Goal: Task Accomplishment & Management: Complete application form

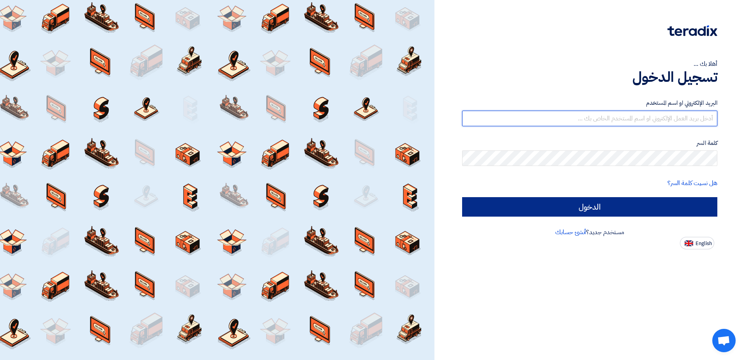
type input "[EMAIL_ADDRESS][DOMAIN_NAME]"
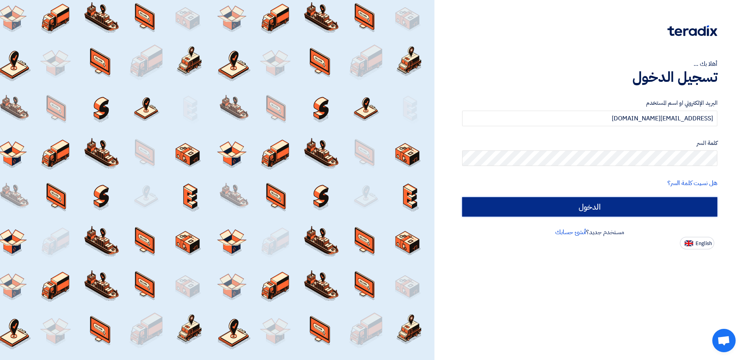
click at [609, 208] on input "الدخول" at bounding box center [589, 206] width 255 height 19
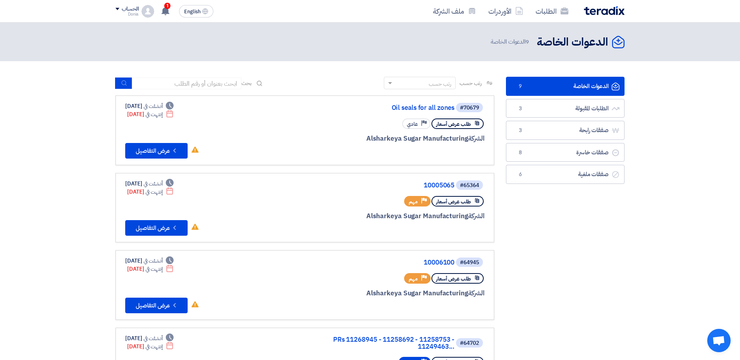
click at [586, 81] on link "الدعوات الخاصة الدعوات الخاصة 9" at bounding box center [565, 86] width 119 height 19
click at [143, 154] on button "Check details عرض التفاصيل" at bounding box center [156, 151] width 62 height 16
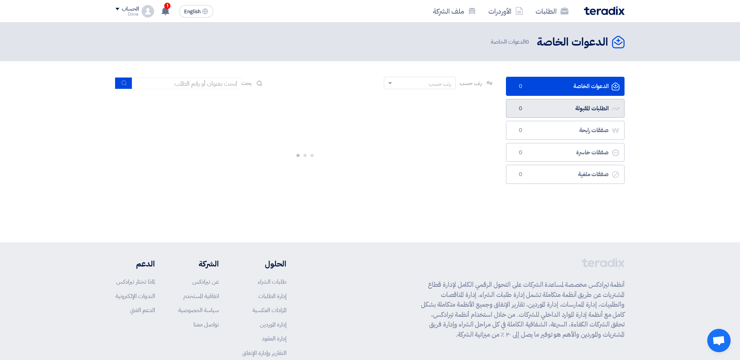
click at [565, 108] on link "الطلبات المقبولة الطلبات المقبولة 0" at bounding box center [565, 108] width 119 height 19
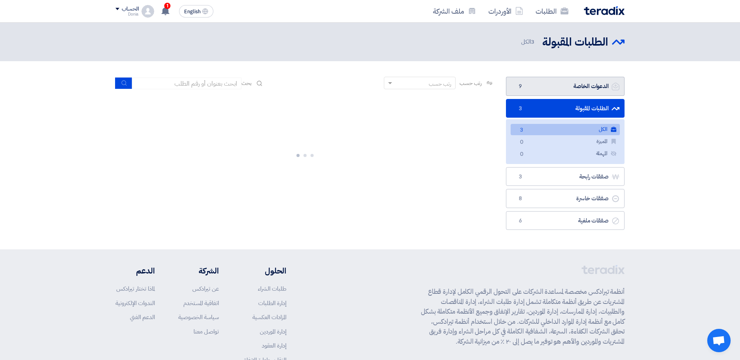
click at [567, 89] on link "الدعوات الخاصة الدعوات الخاصة 9" at bounding box center [565, 86] width 119 height 19
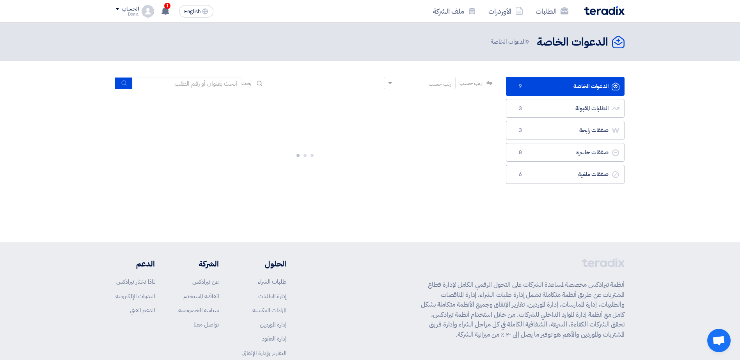
click at [565, 96] on link "الدعوات الخاصة الدعوات الخاصة 9" at bounding box center [565, 86] width 119 height 19
click at [562, 101] on link "الطلبات المقبولة الطلبات المقبولة 3" at bounding box center [565, 108] width 119 height 19
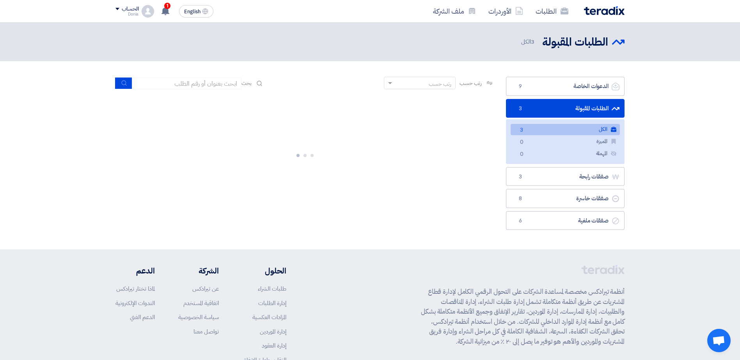
click at [560, 106] on link "الطلبات المقبولة الطلبات المقبولة 3" at bounding box center [565, 108] width 119 height 19
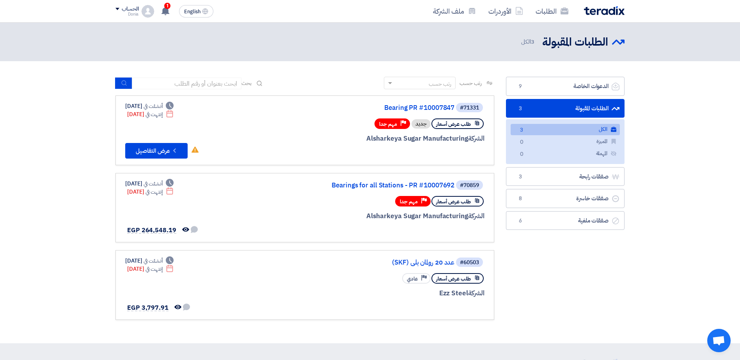
click at [570, 128] on link "الكل الكل 3" at bounding box center [564, 129] width 109 height 11
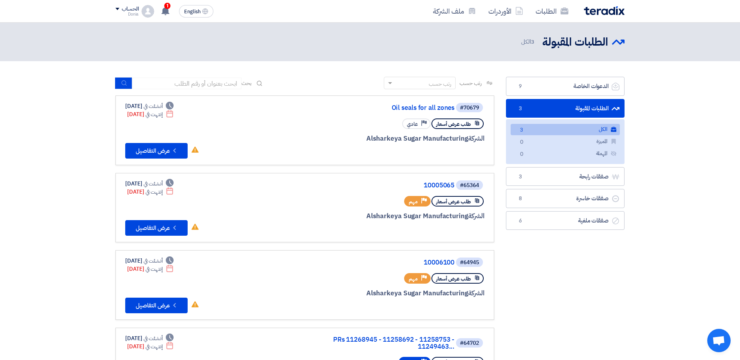
click at [571, 110] on link "الطلبات المقبولة الطلبات المقبولة 3" at bounding box center [565, 108] width 119 height 19
click at [569, 90] on link "الدعوات الخاصة الدعوات الخاصة 9" at bounding box center [565, 86] width 119 height 19
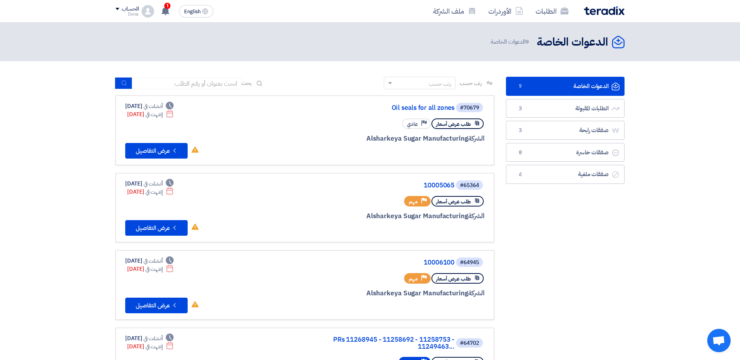
click at [585, 85] on link "الدعوات الخاصة الدعوات الخاصة 9" at bounding box center [565, 86] width 119 height 19
drag, startPoint x: 186, startPoint y: 87, endPoint x: 192, endPoint y: 85, distance: 5.9
click at [186, 87] on input at bounding box center [186, 84] width 109 height 12
paste input "10007847"
type input "10007847"
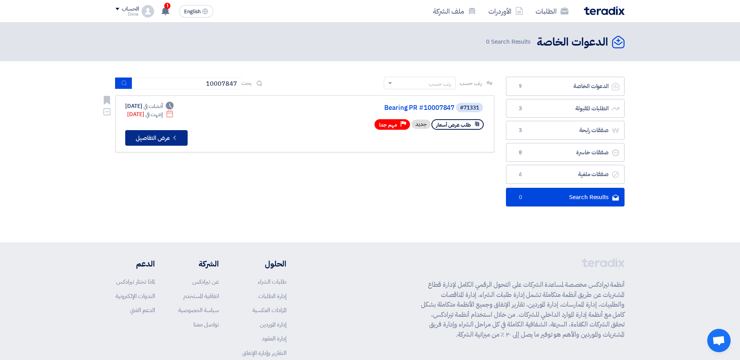
click at [155, 135] on button "Check details عرض التفاصيل" at bounding box center [156, 138] width 62 height 16
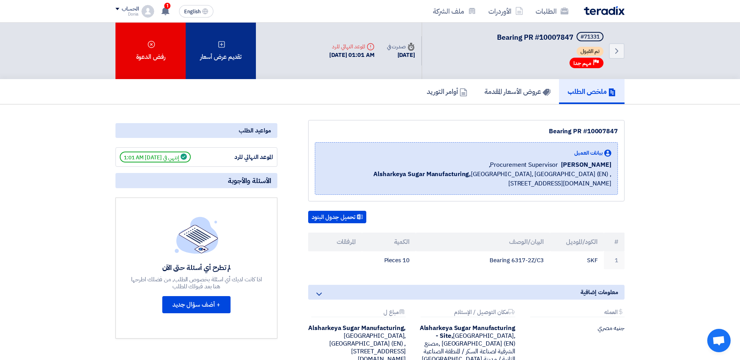
click at [241, 40] on div "تقديم عرض أسعار" at bounding box center [221, 51] width 70 height 57
click at [230, 53] on div "تقديم عرض أسعار" at bounding box center [221, 51] width 70 height 57
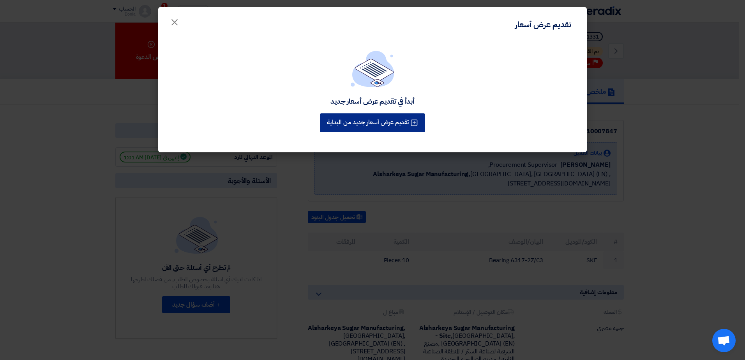
click at [398, 123] on button "تقديم عرض أسعار جديد من البداية" at bounding box center [372, 122] width 105 height 19
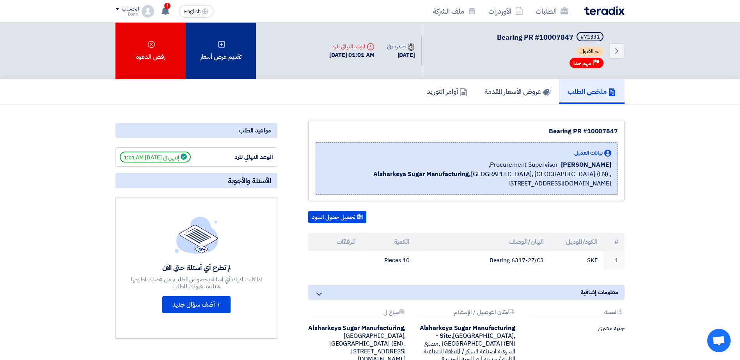
click at [230, 54] on div "تقديم عرض أسعار" at bounding box center [221, 51] width 70 height 57
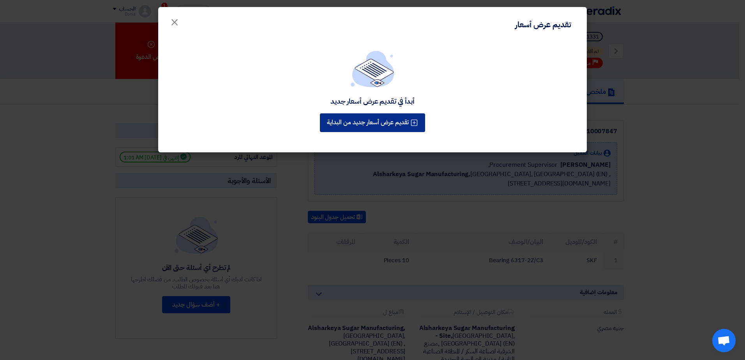
click at [370, 123] on button "تقديم عرض أسعار جديد من البداية" at bounding box center [372, 122] width 105 height 19
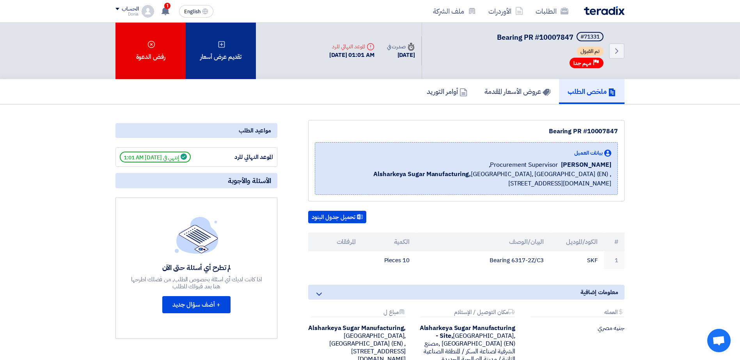
click at [213, 39] on div "تقديم عرض أسعار" at bounding box center [221, 51] width 70 height 57
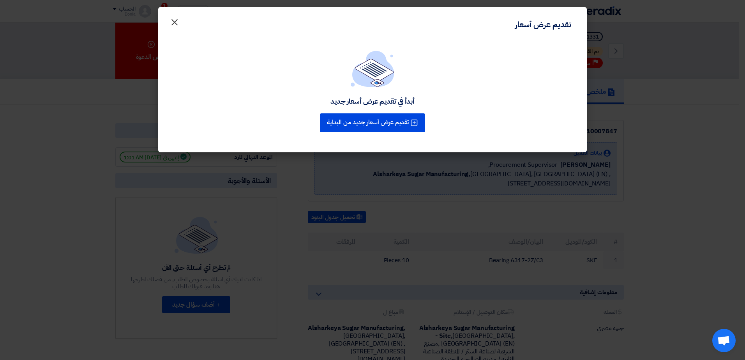
click at [169, 21] on button "×" at bounding box center [175, 20] width 22 height 16
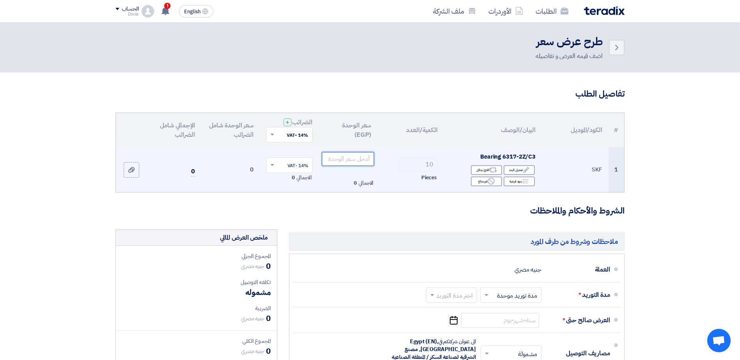
click at [356, 160] on input "number" at bounding box center [348, 159] width 53 height 14
paste input "6013.57"
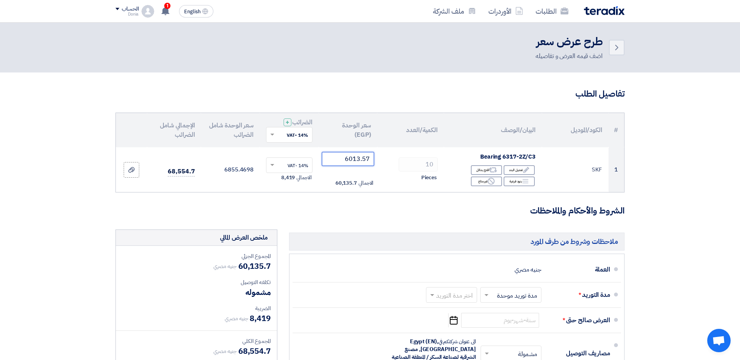
type input "6013.57"
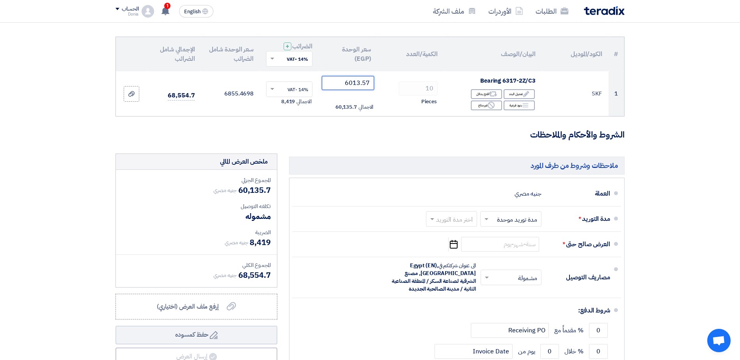
scroll to position [78, 0]
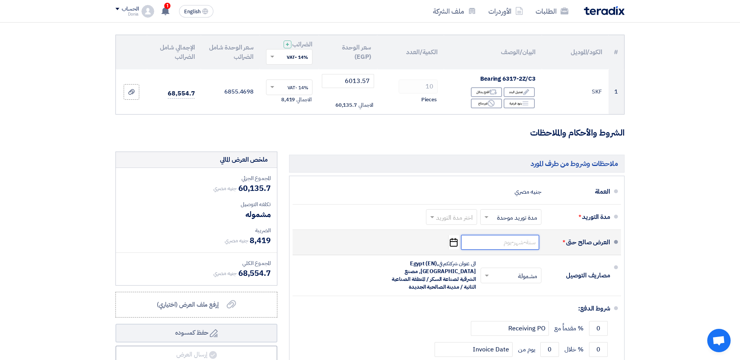
click at [504, 244] on input at bounding box center [500, 242] width 78 height 15
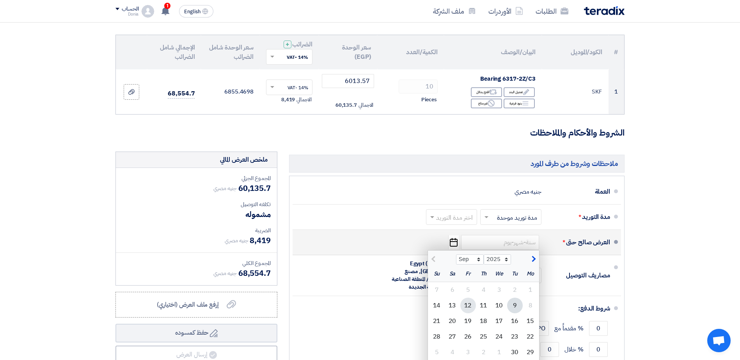
click at [465, 308] on div "12" at bounding box center [468, 306] width 16 height 16
type input "[DATE]"
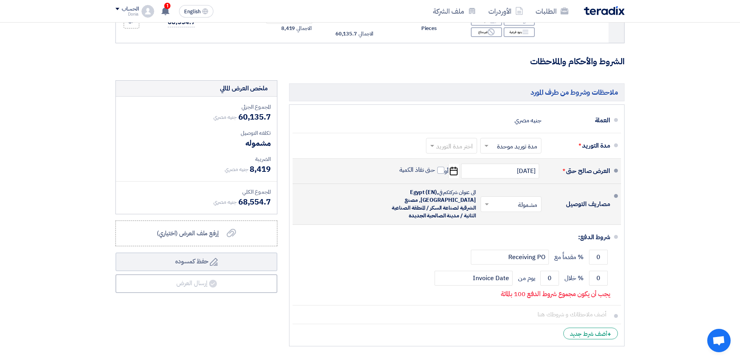
scroll to position [156, 0]
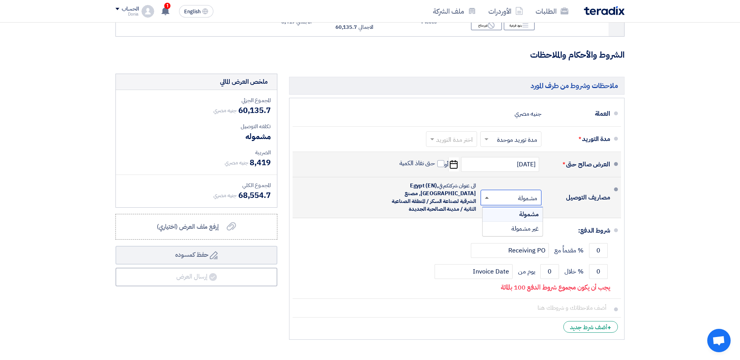
click at [486, 199] on span at bounding box center [486, 198] width 10 height 8
click at [501, 230] on div "غير مشمولة" at bounding box center [512, 229] width 60 height 14
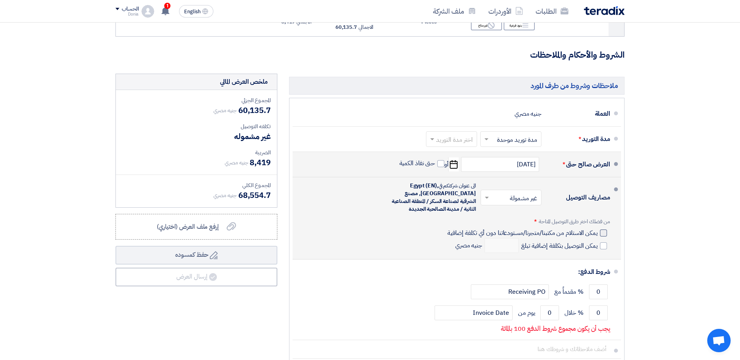
click at [603, 232] on div at bounding box center [603, 233] width 7 height 7
click at [597, 232] on input "يمكن الاستلام من مكتبنا/متجرنا/مستودعاتنا دون أي تكلفة إضافية" at bounding box center [522, 236] width 152 height 15
checkbox input "true"
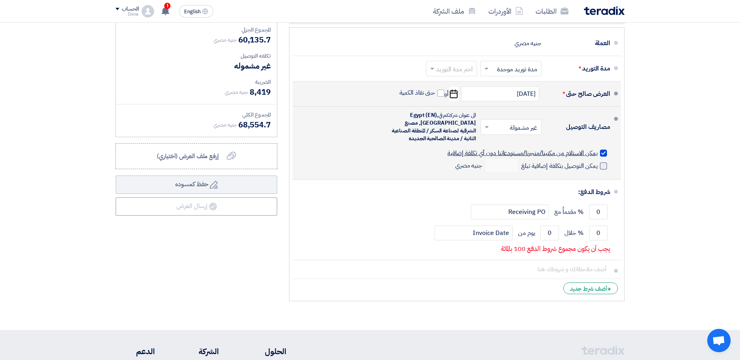
scroll to position [234, 0]
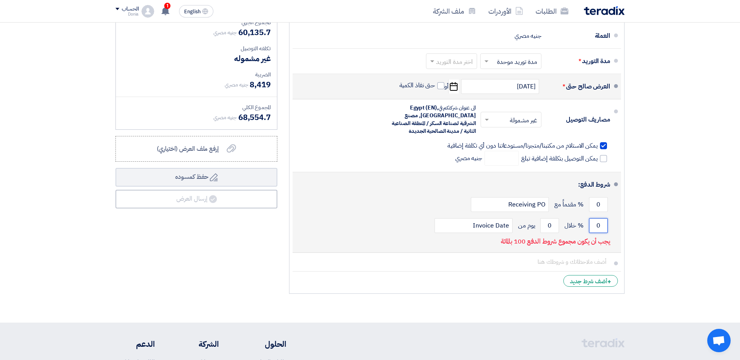
drag, startPoint x: 601, startPoint y: 227, endPoint x: 593, endPoint y: 232, distance: 9.2
click at [593, 232] on input "0" at bounding box center [598, 225] width 19 height 15
type input "100"
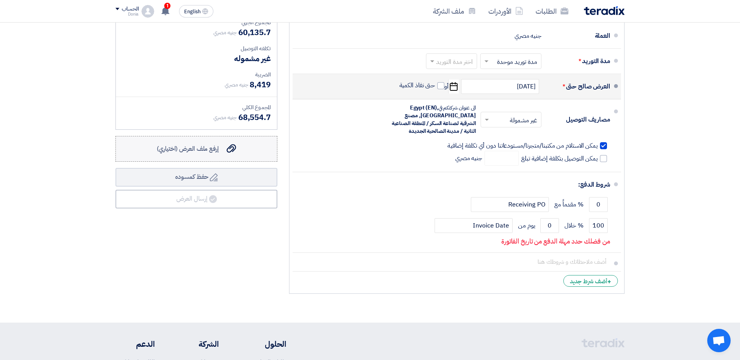
click at [212, 150] on span "إرفع ملف العرض (اختياري)" at bounding box center [188, 148] width 62 height 9
click at [0, 0] on input "إرفع ملف العرض (اختياري) إرفع ملف العرض (اختياري)" at bounding box center [0, 0] width 0 height 0
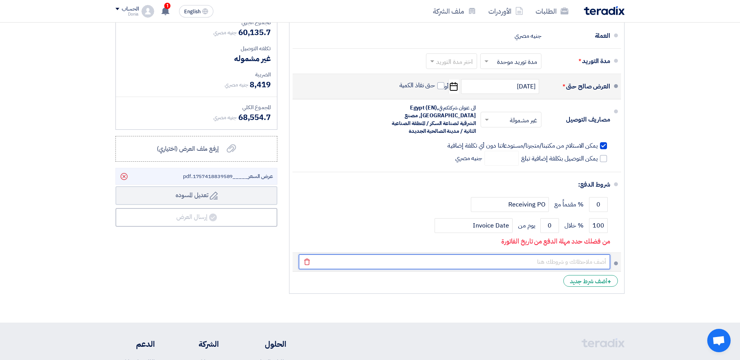
click at [545, 260] on input "text" at bounding box center [454, 262] width 311 height 15
paste input "الشركة تخضع لنظام الدفعات المقدمة"
type input "الشركة تخضع لنظام الدفعات المقدمة"
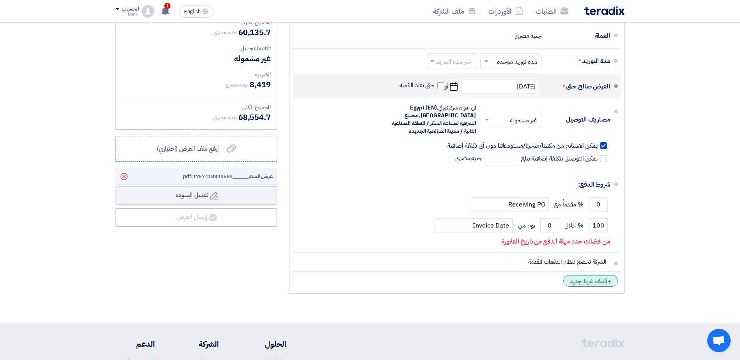
click at [594, 281] on div "+ أضف شرط جديد" at bounding box center [590, 281] width 55 height 12
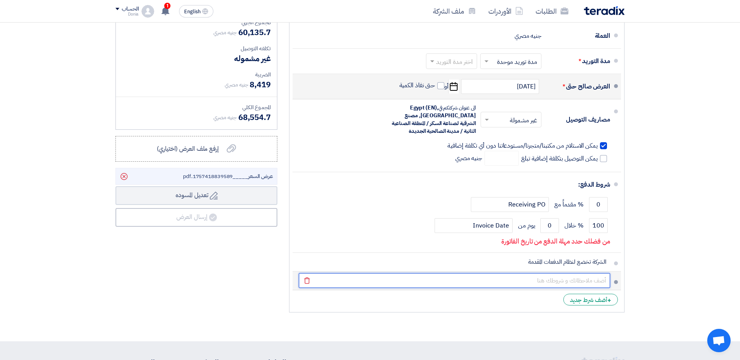
click at [571, 280] on input "text" at bounding box center [454, 280] width 311 height 15
paste input "يضاف %14 ضريبة القيمة المضافة"
type input "يضاف %14 ضريبة القيمة المضافة"
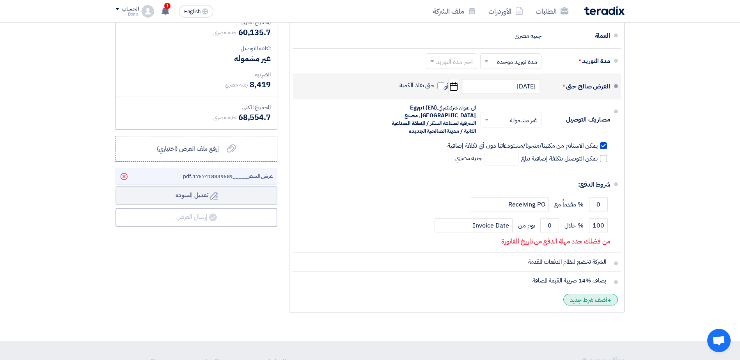
click at [584, 299] on div "+ أضف شرط جديد" at bounding box center [590, 300] width 55 height 12
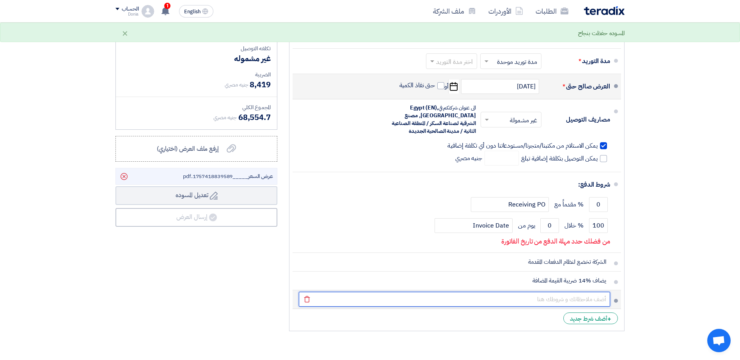
click at [550, 296] on input "text" at bounding box center [454, 299] width 311 height 15
paste input "أالرتباط لمدة ثالثة أيام وبأسبقية الحجز للبنود الحاضرة"
click at [595, 300] on input "أالرتباط لمدة ثالثة أيام وبأسبقية الحجز للبنود الحاضرة" at bounding box center [454, 299] width 311 height 15
type input "الارتباط لمدة ثالثة أيام وبأسبقية الحجز للبنود الحاضرة"
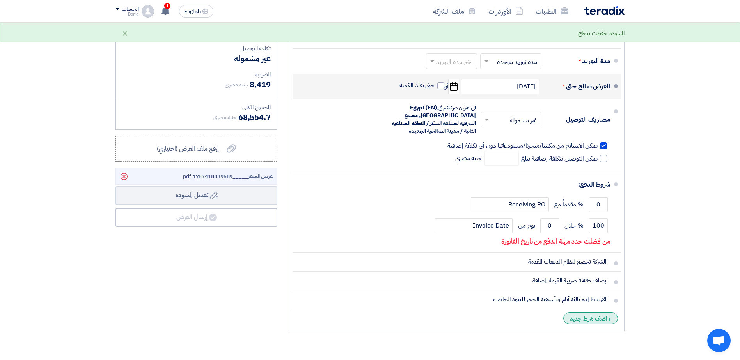
click at [578, 318] on div "+ أضف شرط جديد" at bounding box center [590, 319] width 55 height 12
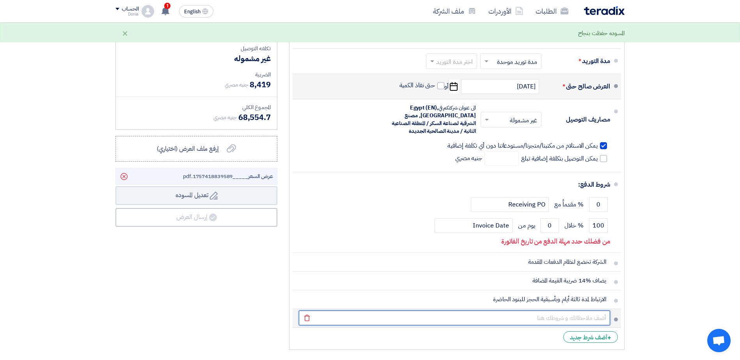
click at [577, 317] on input "text" at bounding box center [454, 318] width 311 height 15
paste input "مدة التوريد تحتسب من تاريخ أستالم أصل أمر التوريد موقعا منا باالستالم وال يعتد …"
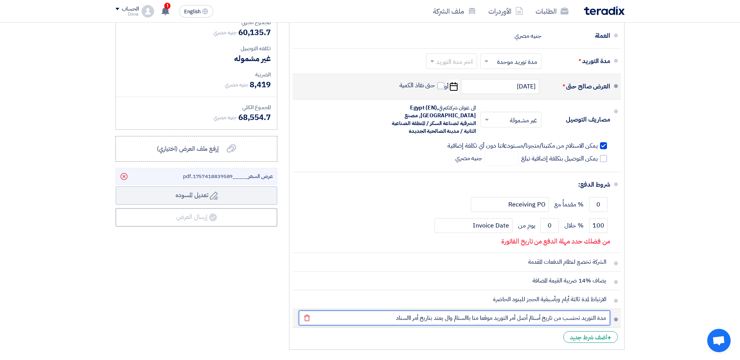
click at [539, 321] on input "مدة التوريد تحتسب من تاريخ أستالم أصل أمر التوريد موقعا منا باالستالم وال يعتد …" at bounding box center [454, 318] width 311 height 15
click at [459, 317] on input "مدة التوريد تحتسب من تاريخ [DEMOGRAPHIC_DATA] أصل أمر التوريد موقعا منا باالستا…" at bounding box center [454, 318] width 311 height 15
drag, startPoint x: 459, startPoint y: 317, endPoint x: 454, endPoint y: 321, distance: 6.6
click at [454, 321] on input "مدة التوريد تحتسب من تاريخ [DEMOGRAPHIC_DATA] أصل أمر التوريد موقعا منا باالستا…" at bounding box center [454, 318] width 311 height 15
click at [463, 320] on input "مدة التوريد تحتسب من تاريخ [DEMOGRAPHIC_DATA] أصل أمر التوريد موقعا منا باالستا…" at bounding box center [454, 318] width 311 height 15
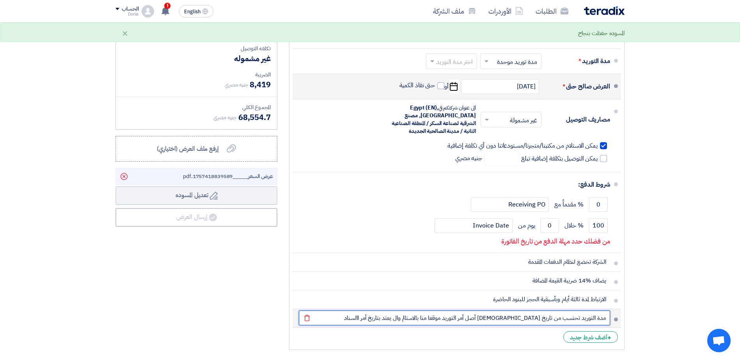
click at [452, 320] on input "مدة التوريد تحتسب من تاريخ [DEMOGRAPHIC_DATA] أصل أمر التوريد موقعا منا بالاستا…" at bounding box center [454, 318] width 311 height 15
click at [398, 320] on input "مدة التوريد تحتسب من تاريخ [DEMOGRAPHIC_DATA] أصل أمر التوريد موقعا منا بالاستل…" at bounding box center [454, 318] width 311 height 15
click at [404, 319] on input "مدة التوريد تحتسب من تاريخ [DEMOGRAPHIC_DATA] أصل أمر التوريد موقعا منا بالاستل…" at bounding box center [454, 318] width 311 height 15
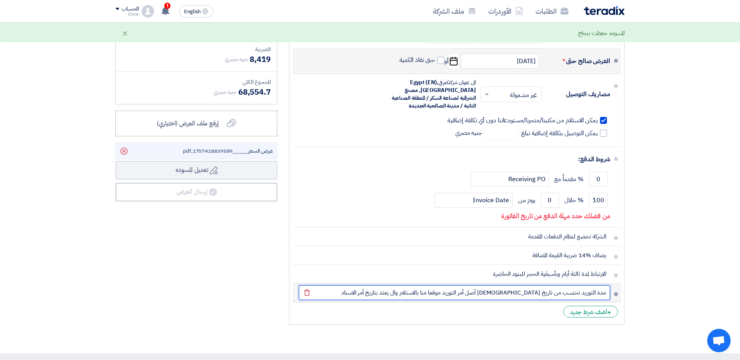
scroll to position [273, 0]
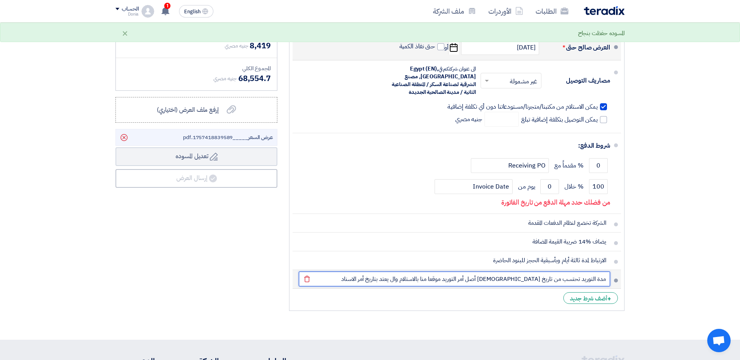
click at [440, 281] on input "مدة التوريد تحتسب من تاريخ [DEMOGRAPHIC_DATA] أصل أمر التوريد موقعا منا بالاستل…" at bounding box center [454, 279] width 311 height 15
click at [402, 277] on input "مدة التوريد تحتسب من تاريخ [DEMOGRAPHIC_DATA] أصل أمر التوريد موقعا منا بالاستل…" at bounding box center [454, 279] width 311 height 15
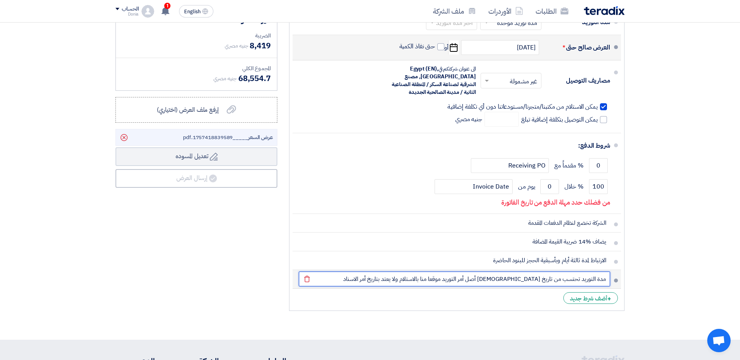
click at [402, 277] on input "مدة التوريد تحتسب من تاريخ [DEMOGRAPHIC_DATA] أصل أمر التوريد موقعا منا بالاستل…" at bounding box center [454, 279] width 311 height 15
type input "مدة التوريد تحتسب من تاريخ [DEMOGRAPHIC_DATA] أصل أمر التوريد موقعا منا بالاستل…"
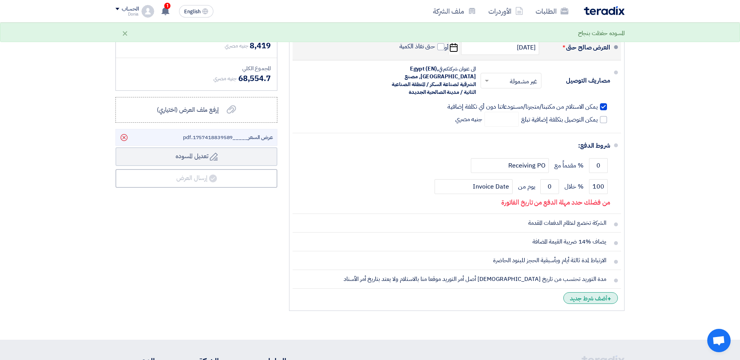
click at [589, 297] on div "+ أضف شرط جديد" at bounding box center [590, 298] width 55 height 12
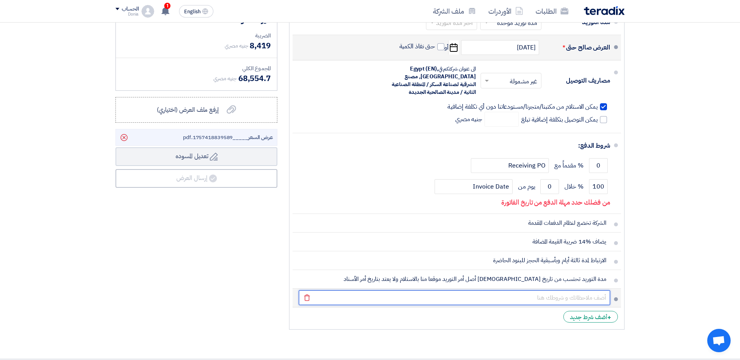
click at [532, 294] on input "text" at bounding box center [454, 297] width 311 height 15
paste input "-8 في حاله تغير معدل سعر العملة من البنك المركزي بما قيمته %5 اواكثر للبنود الغ…"
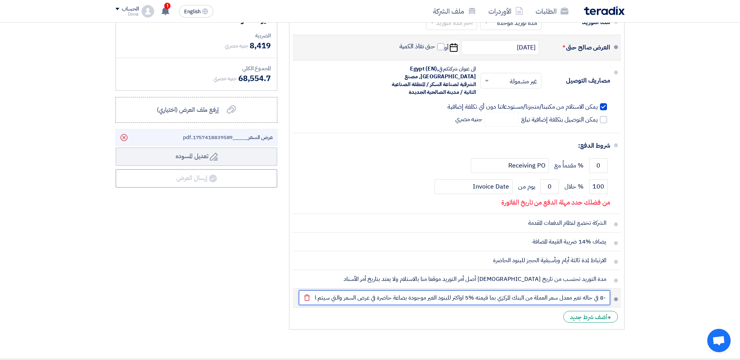
scroll to position [0, -256]
click at [454, 297] on input "-8 في حاله تغير معدل سعر العملة من البنك المركزي بما قيمته %5 اواكثر للبنود الغ…" at bounding box center [454, 297] width 311 height 15
click at [335, 299] on input "-8 في حاله تغير معدل سعر العملة من البنك المركزي بما قيمته %5 اواكثر للبنود الغ…" at bounding box center [454, 297] width 311 height 15
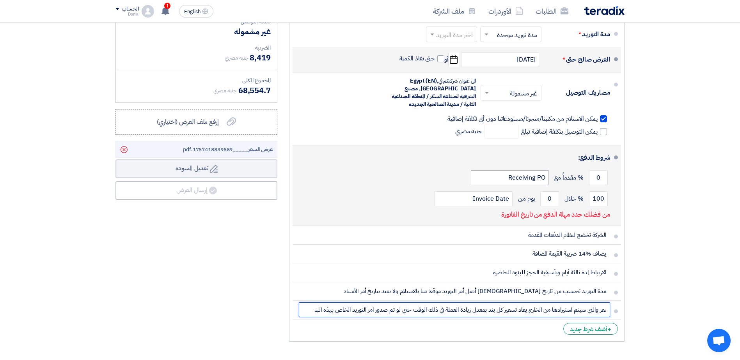
scroll to position [273, 0]
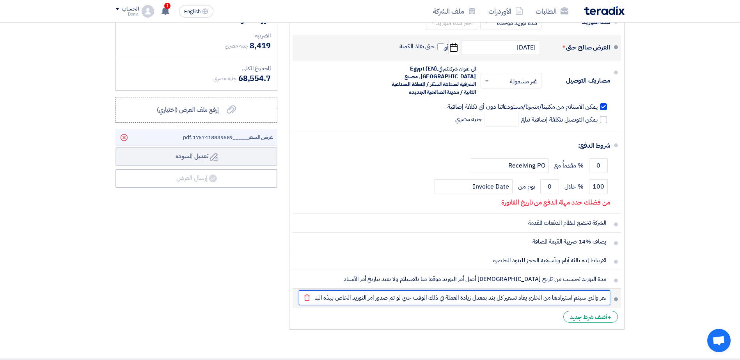
click at [587, 297] on input "-8 في حاله تغير معدل سعر العملة من البنك المركزي بما قيمته %5 اواكثر للبنود الغ…" at bounding box center [454, 297] width 311 height 15
drag, startPoint x: 600, startPoint y: 299, endPoint x: 616, endPoint y: 298, distance: 16.4
click at [616, 298] on li "-8 في حاله تغير معدل سعر العملة من البنك المركزي بما قيمته %5 اواكثر للبنود الغ…" at bounding box center [456, 298] width 328 height 19
type input "في حاله تغير معدل سعر العملة من البنك المركزي بما قيمته %5 اواكثر للبنود الغير …"
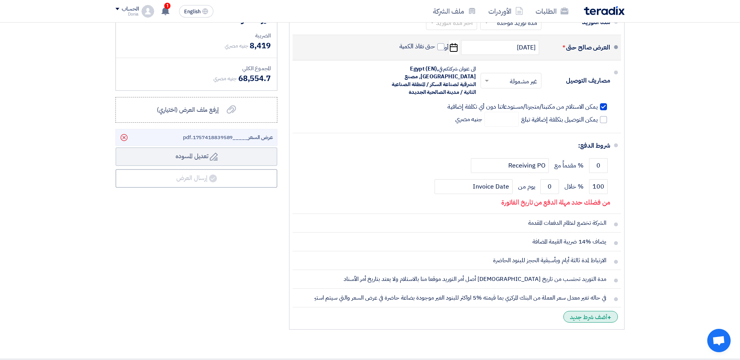
click at [584, 318] on div "+ أضف شرط جديد" at bounding box center [590, 317] width 55 height 12
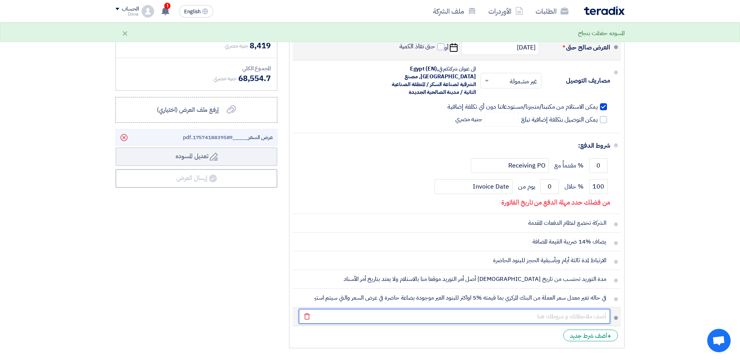
click at [510, 317] on input "text" at bounding box center [454, 316] width 311 height 15
paste input "قد تختلف مدة التوريد عن المدة المذكورة بالعرض بناءا على اسبقيه الحجز وخطة إالن…"
click at [502, 318] on input "قد تختلف مدة التوريد عن المدة المذكورة بالعرض بناءا على اسبقيه الحجز وخطة إالن…" at bounding box center [454, 316] width 311 height 15
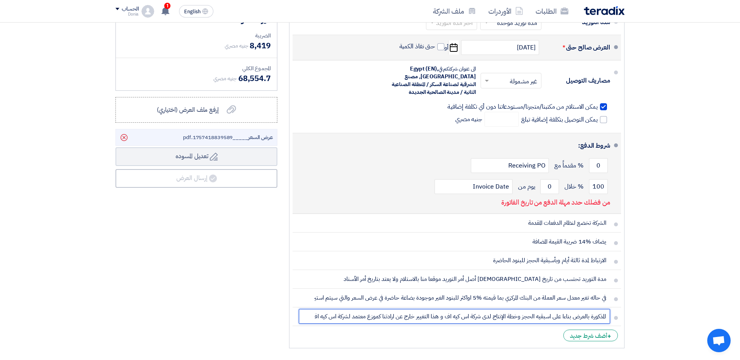
scroll to position [0, -68]
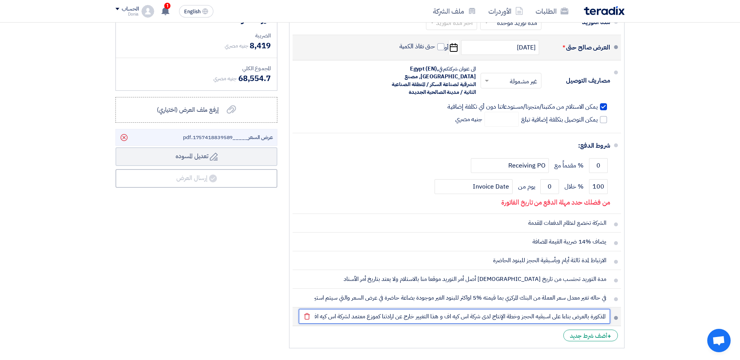
click at [575, 317] on input "قد تختلف مدة التوريد عن المدة المذكورة بالعرض بناءا على اسبقيه الحجز وخطة الإنت…" at bounding box center [454, 316] width 311 height 15
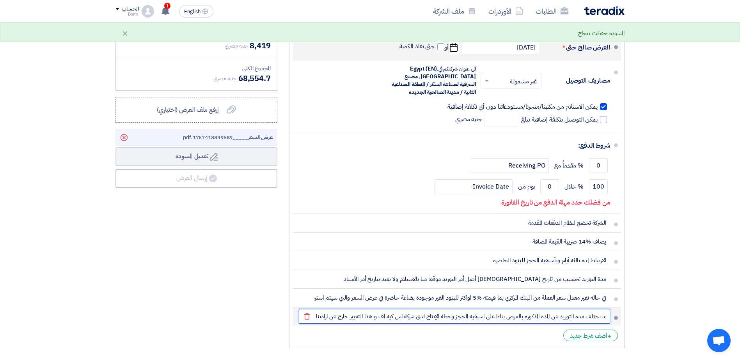
scroll to position [0, 0]
click at [497, 316] on input "قد تختلف مدة التوريد عن المدة المذكورة بالعرض بناءا على اسبقيه الحجز وخطة الإنت…" at bounding box center [454, 316] width 311 height 15
click at [396, 318] on input "قد تختلف مدة التوريد عن المدة المذكورة بالعرض بناءا على اسبقيه الحجز وخطة الإنت…" at bounding box center [454, 316] width 311 height 15
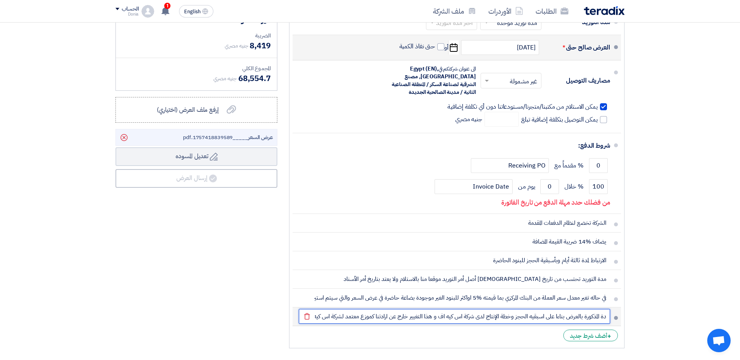
scroll to position [0, -68]
click at [388, 319] on input "قد تختلف مدة التوريد عن المدة المذكورة بالعرض بناءا على اسبقيه الحجز وخطة الإنت…" at bounding box center [454, 316] width 311 height 15
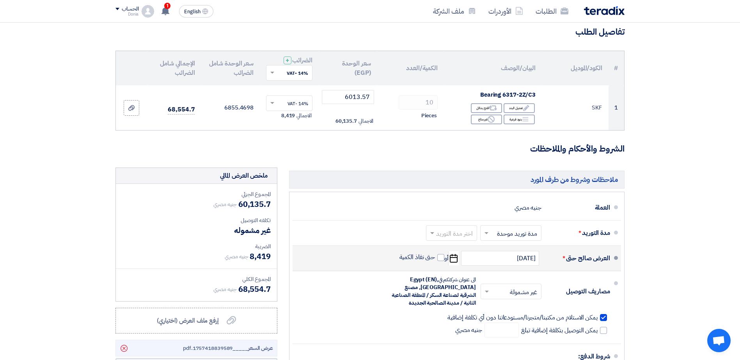
scroll to position [39, 0]
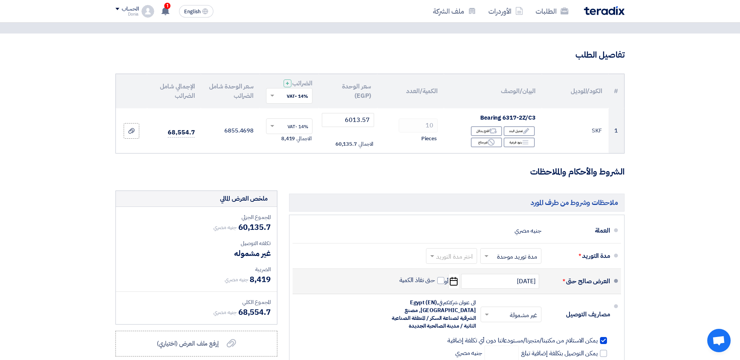
type input "قد تختلف مدة التوريد عن المدة المذكورة بالعرض بناءا على اسبقيه الحجز وخطة الإنت…"
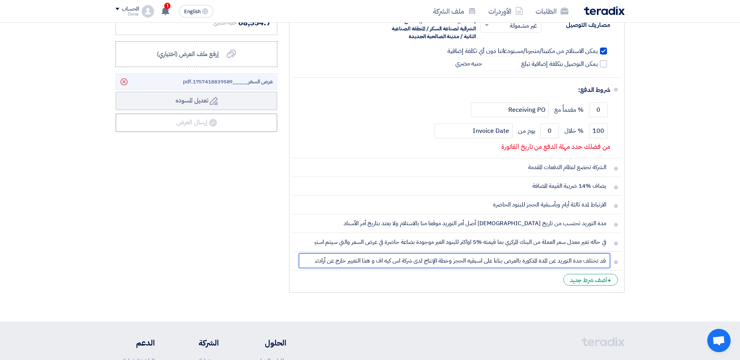
scroll to position [351, 0]
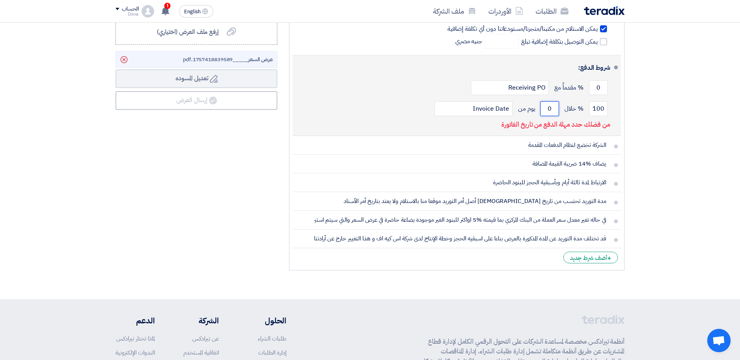
drag, startPoint x: 552, startPoint y: 109, endPoint x: 544, endPoint y: 113, distance: 9.1
click at [544, 113] on input "0" at bounding box center [549, 108] width 19 height 15
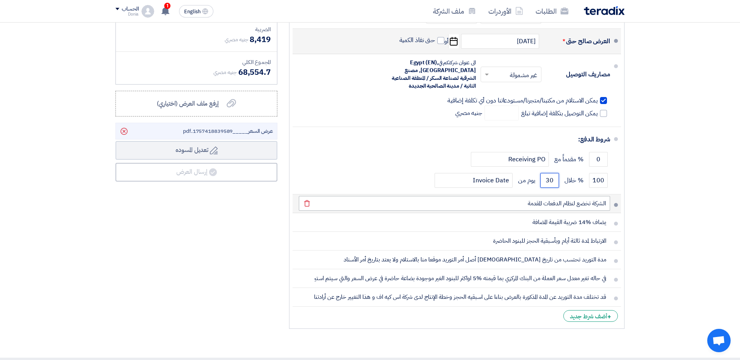
scroll to position [234, 0]
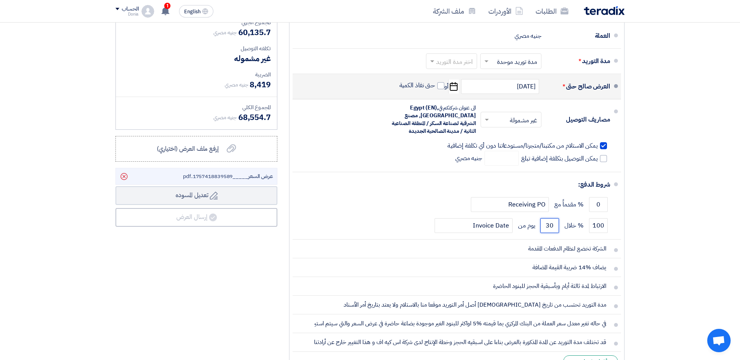
type input "30"
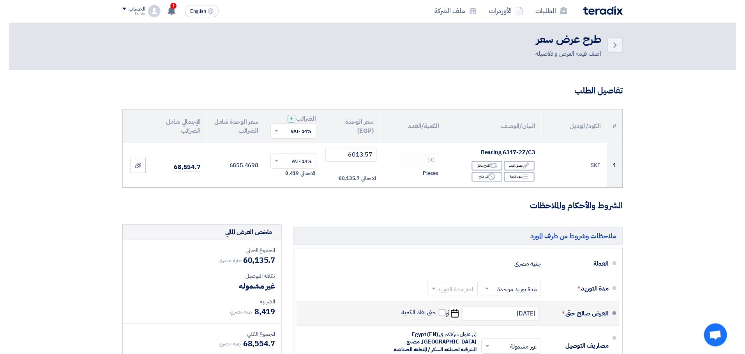
scroll to position [0, 0]
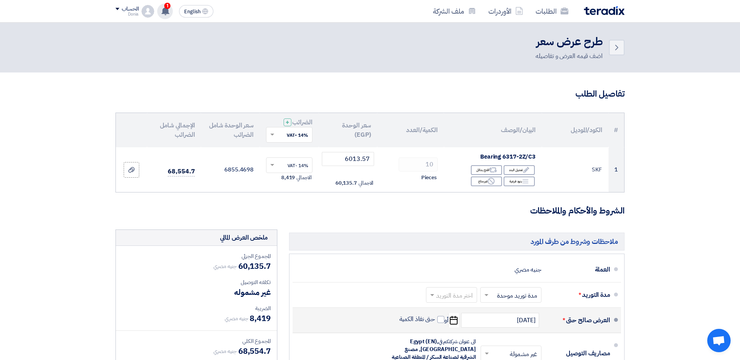
click at [164, 12] on use at bounding box center [165, 11] width 8 height 9
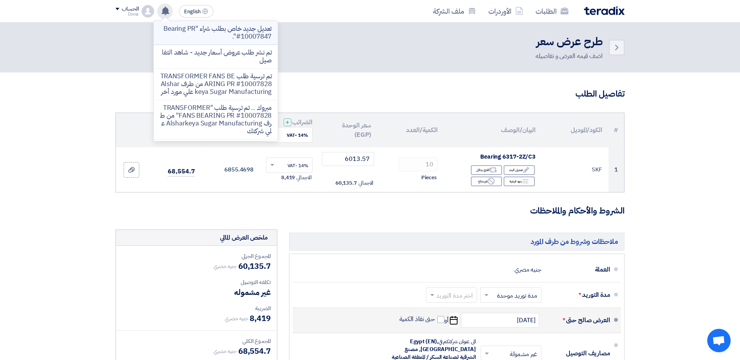
click at [208, 30] on p "تعديل جديد خاص بطلب شراء "Bearing PR #10007847"." at bounding box center [215, 33] width 111 height 16
